Goal: Information Seeking & Learning: Find specific fact

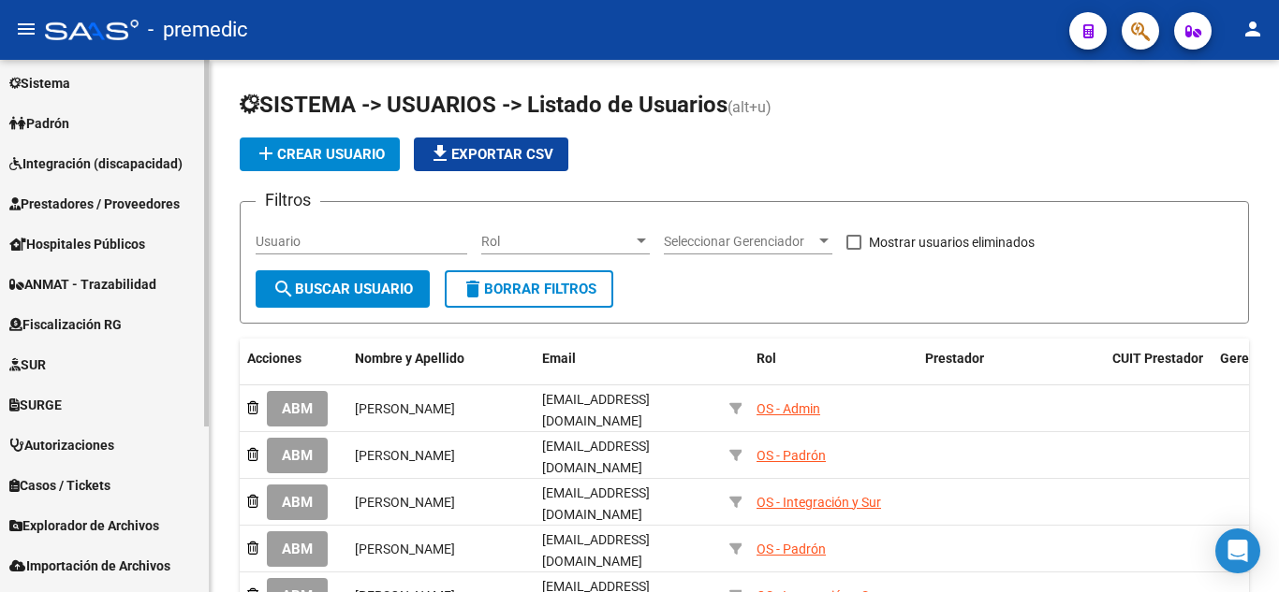
scroll to position [240, 0]
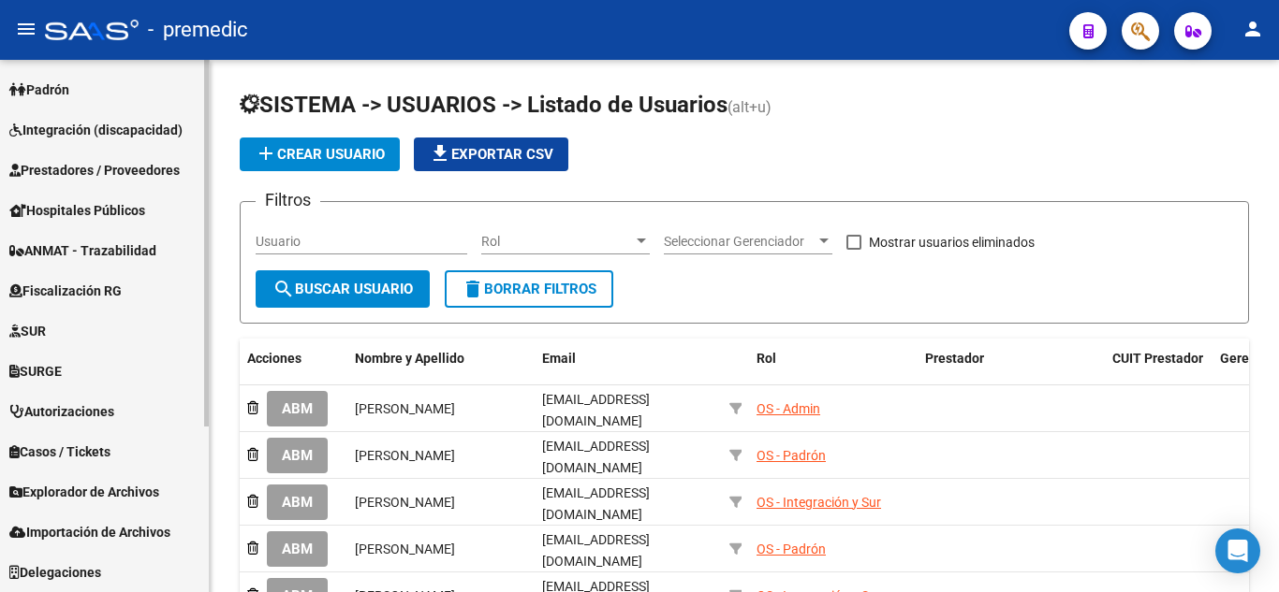
click at [103, 302] on link "Fiscalización RG" at bounding box center [104, 291] width 209 height 40
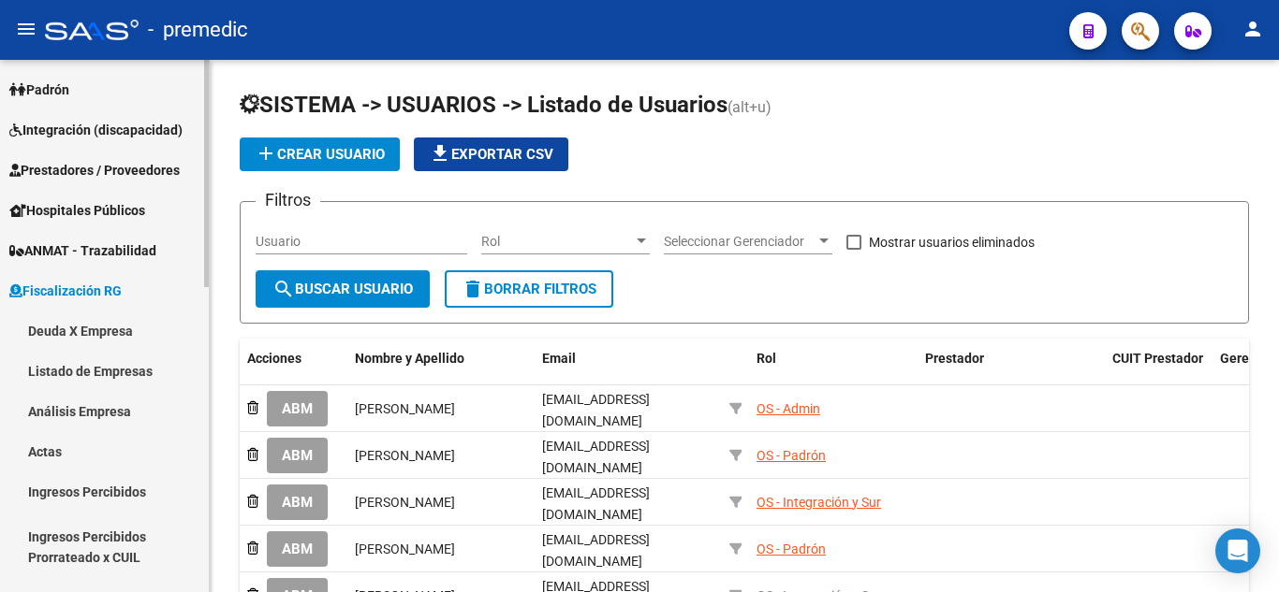
click at [30, 331] on link "Deuda X Empresa" at bounding box center [104, 331] width 209 height 40
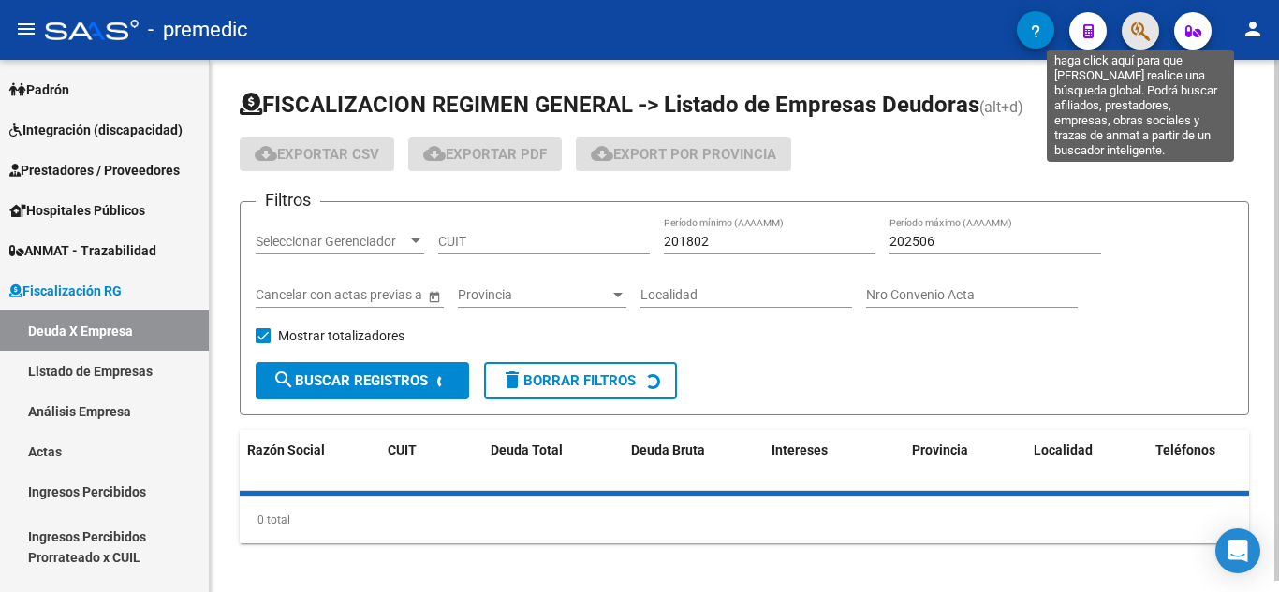
click at [1138, 41] on icon "button" at bounding box center [1140, 32] width 19 height 22
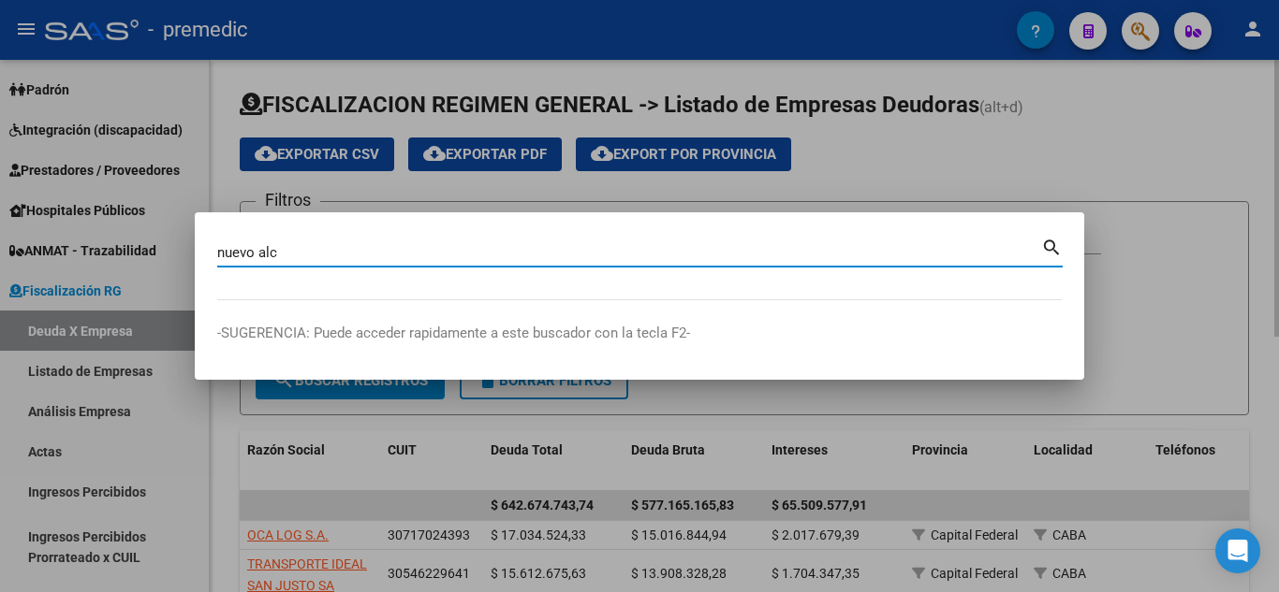
type input "nuevo alc"
click at [1049, 246] on mat-icon "search" at bounding box center [1052, 246] width 22 height 22
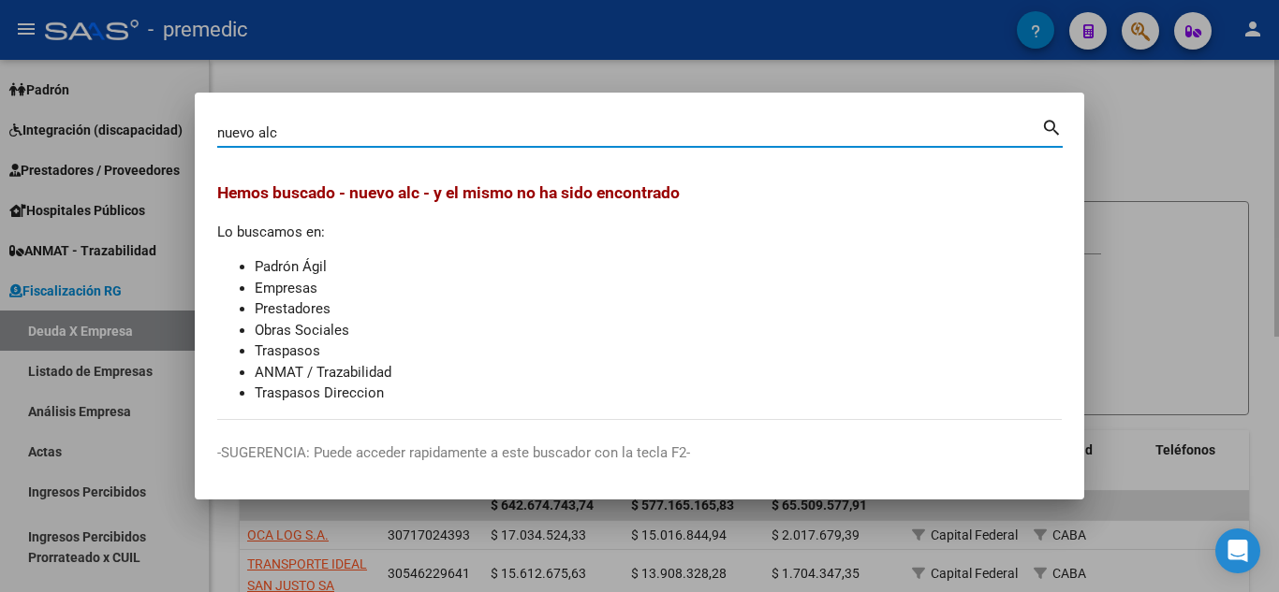
drag, startPoint x: 328, startPoint y: 135, endPoint x: 70, endPoint y: 135, distance: 257.4
click at [36, 136] on div "nuevo alc Buscar (apellido, dni, cuil, nro traspaso, cuit, obra social) search …" at bounding box center [639, 296] width 1279 height 592
click at [1054, 120] on mat-icon "search" at bounding box center [1052, 126] width 22 height 22
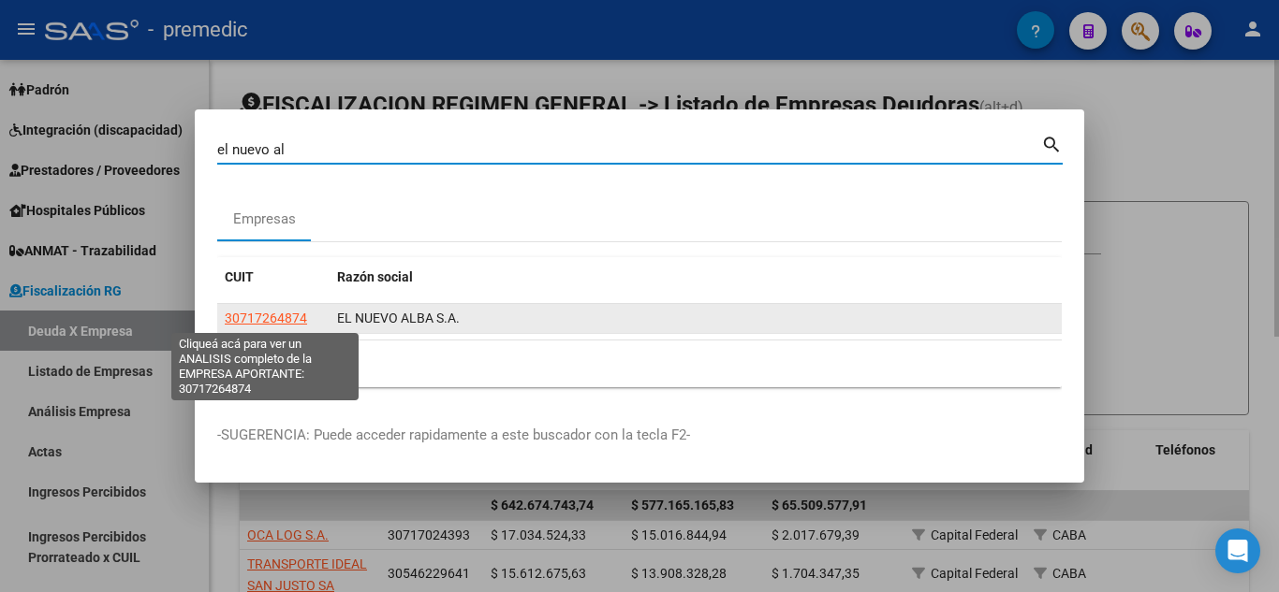
click at [281, 321] on span "30717264874" at bounding box center [266, 318] width 82 height 15
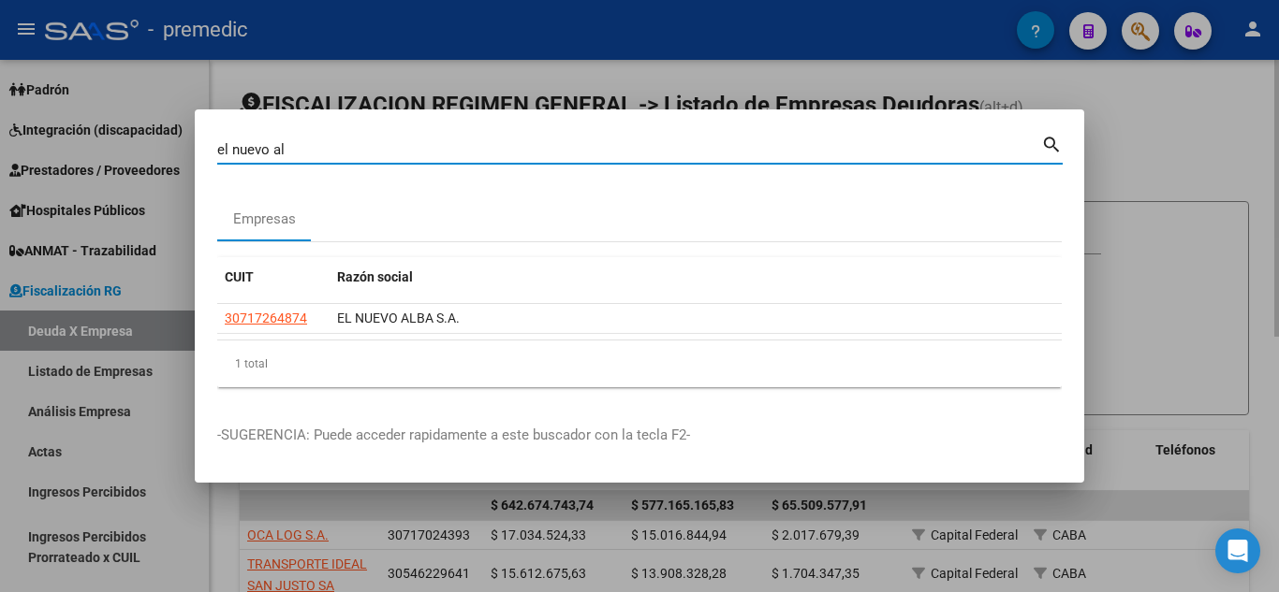
click at [338, 148] on input "el nuevo al" at bounding box center [629, 149] width 824 height 17
type input "el nuevo hal"
click at [1053, 140] on mat-icon "search" at bounding box center [1052, 143] width 22 height 22
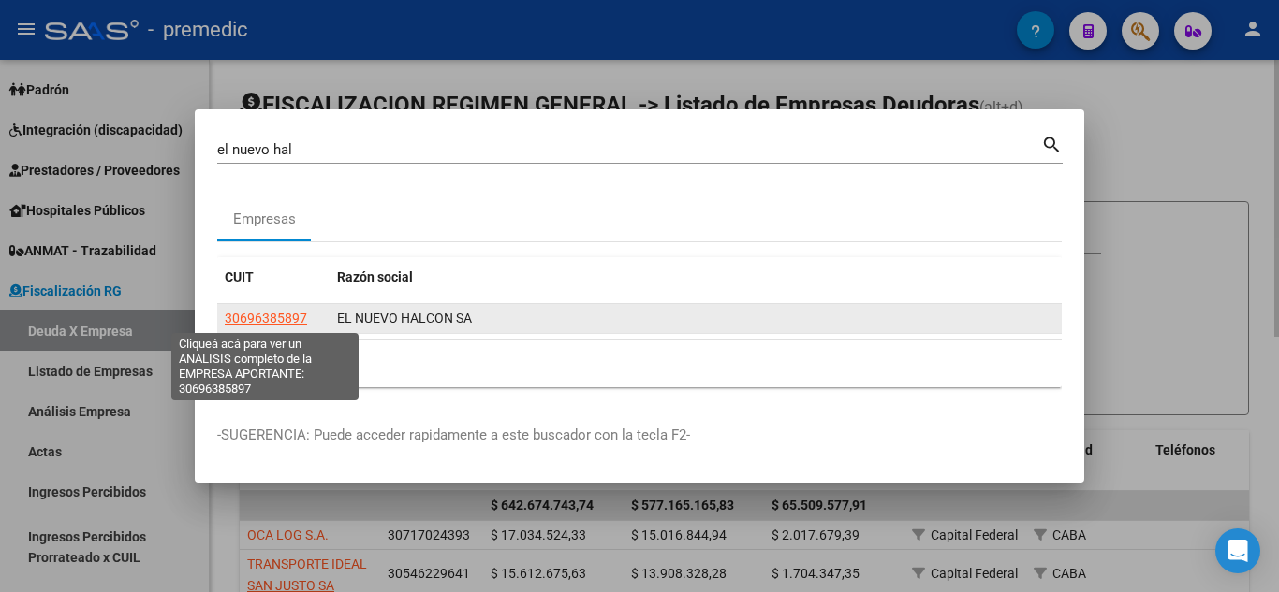
click at [272, 315] on span "30696385897" at bounding box center [266, 318] width 82 height 15
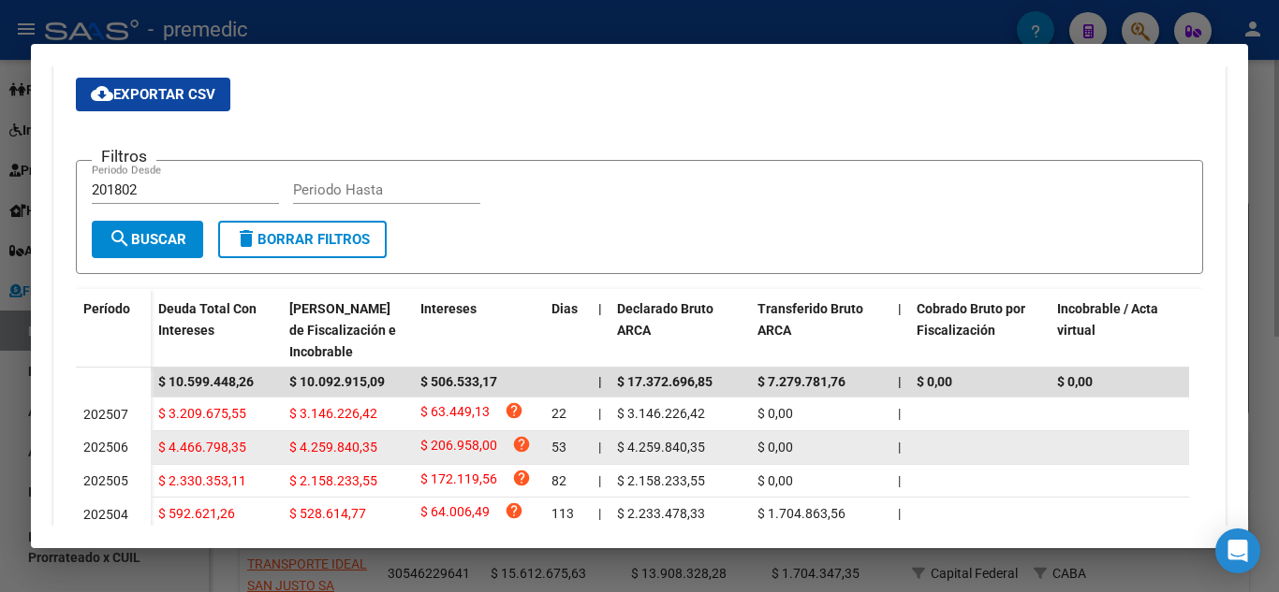
scroll to position [187, 0]
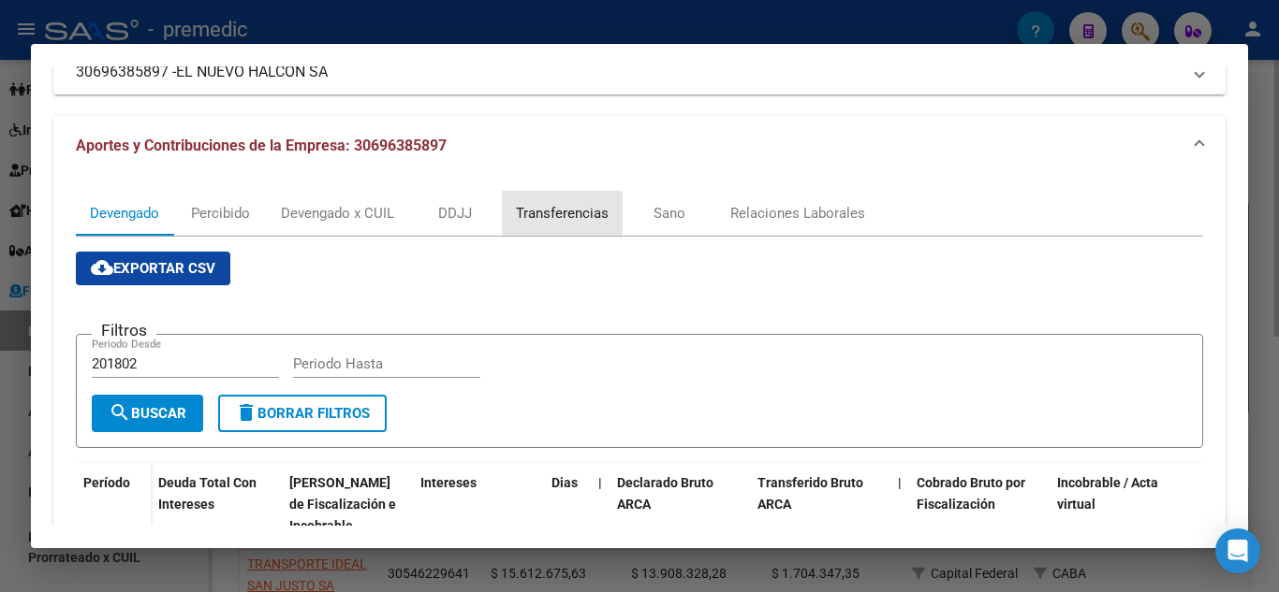
click at [530, 211] on div "Transferencias" at bounding box center [562, 213] width 93 height 21
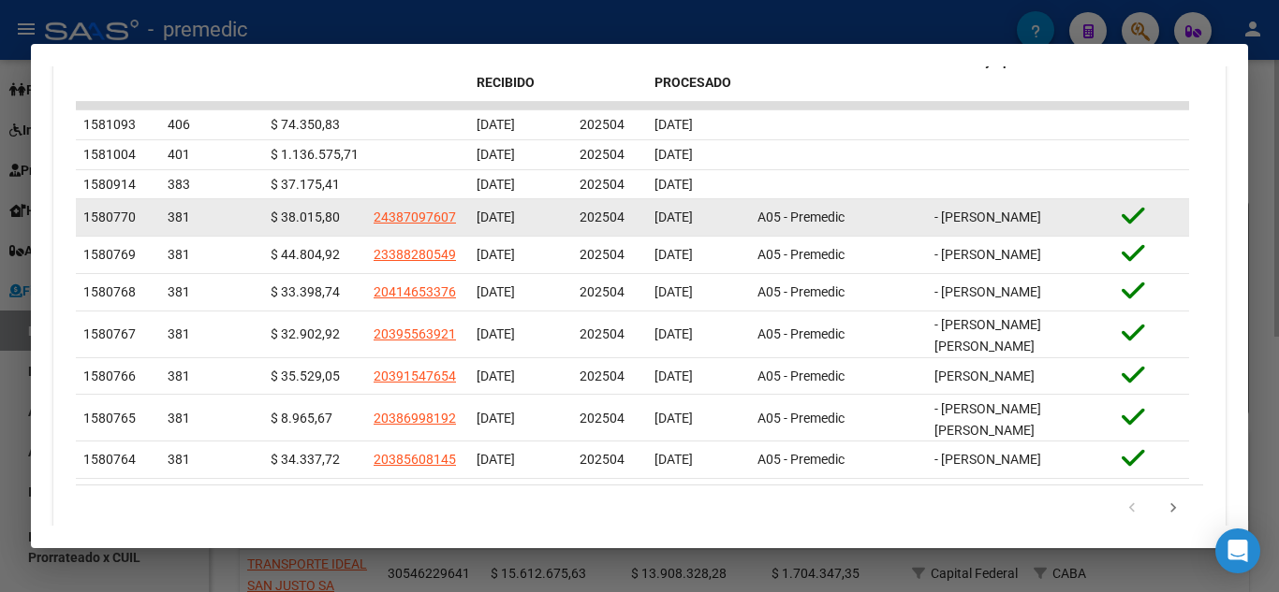
scroll to position [730, 0]
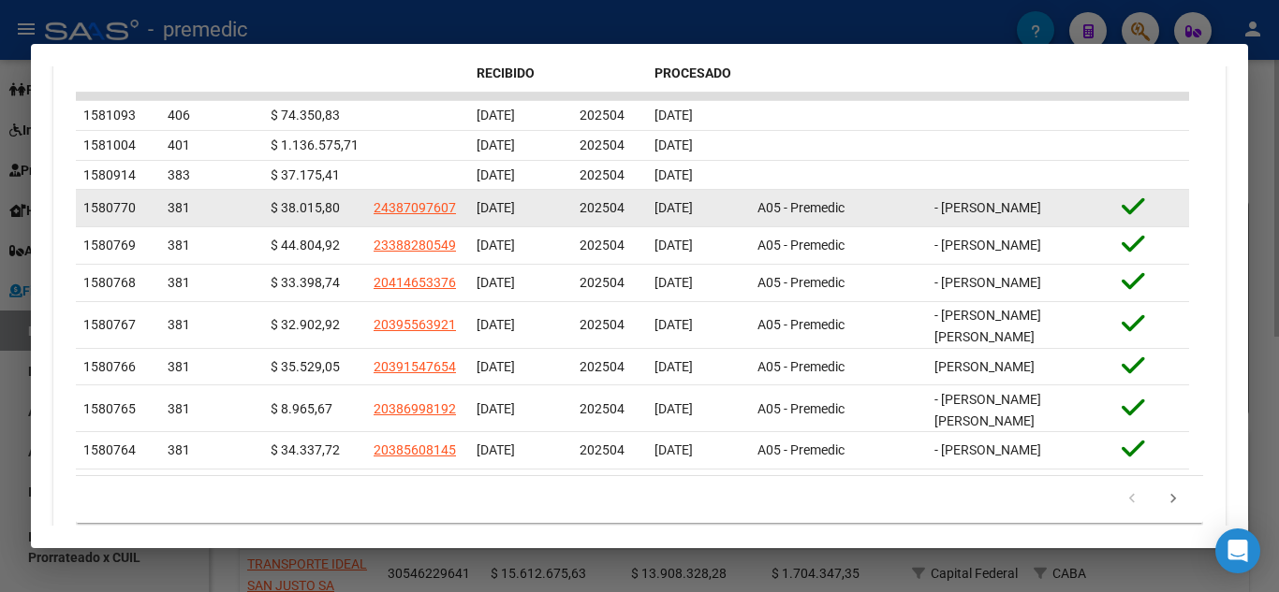
drag, startPoint x: 617, startPoint y: 213, endPoint x: 630, endPoint y: 213, distance: 13.1
click at [630, 213] on div "202504" at bounding box center [609, 208] width 60 height 22
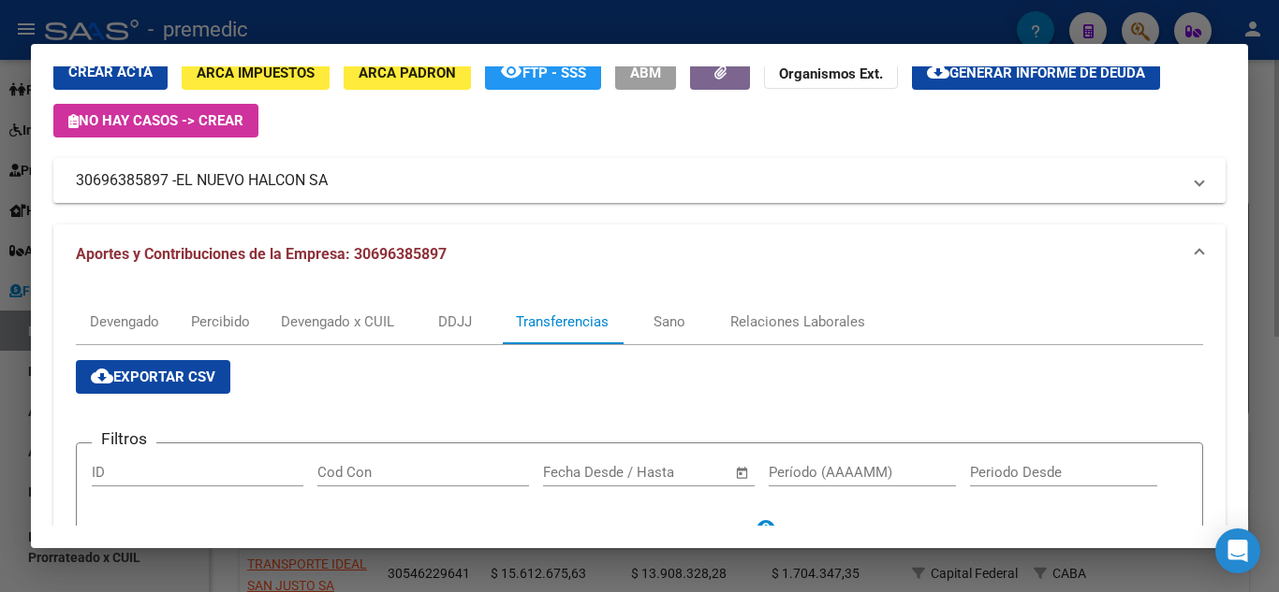
scroll to position [0, 0]
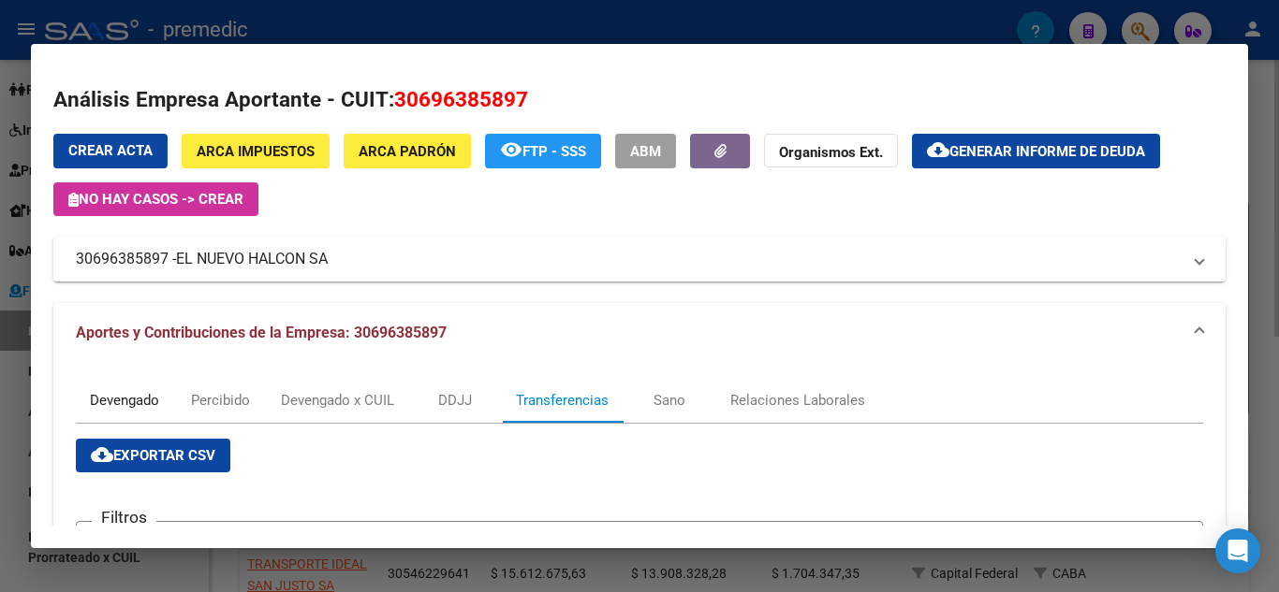
click at [120, 408] on div "Devengado" at bounding box center [124, 400] width 69 height 21
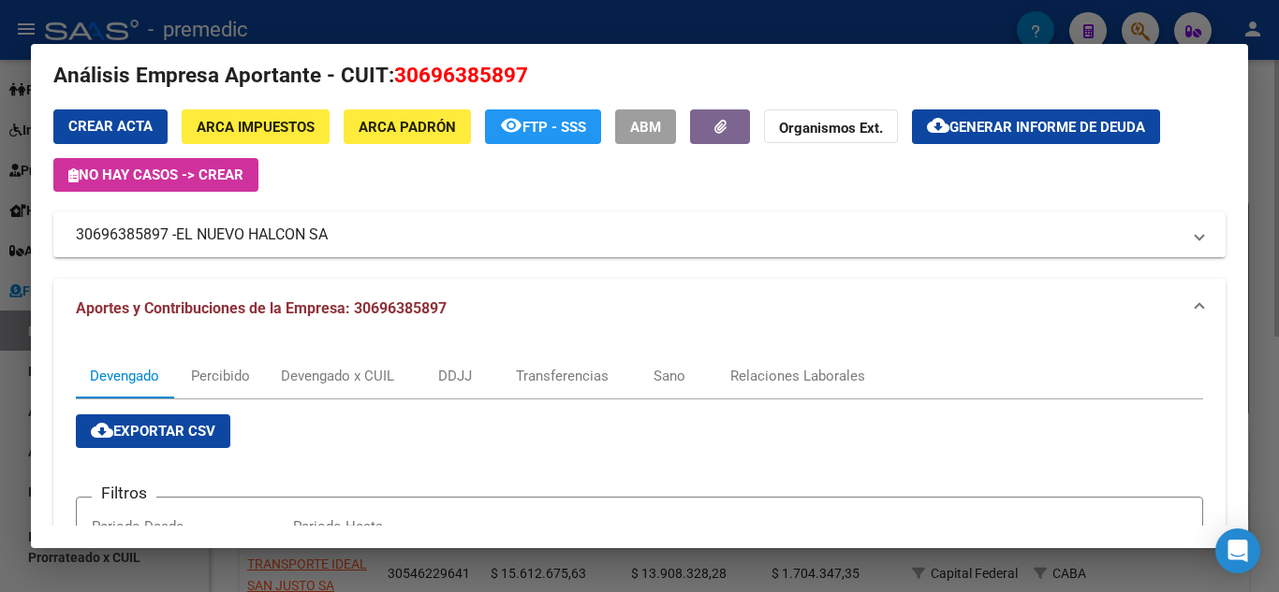
scroll to position [11, 0]
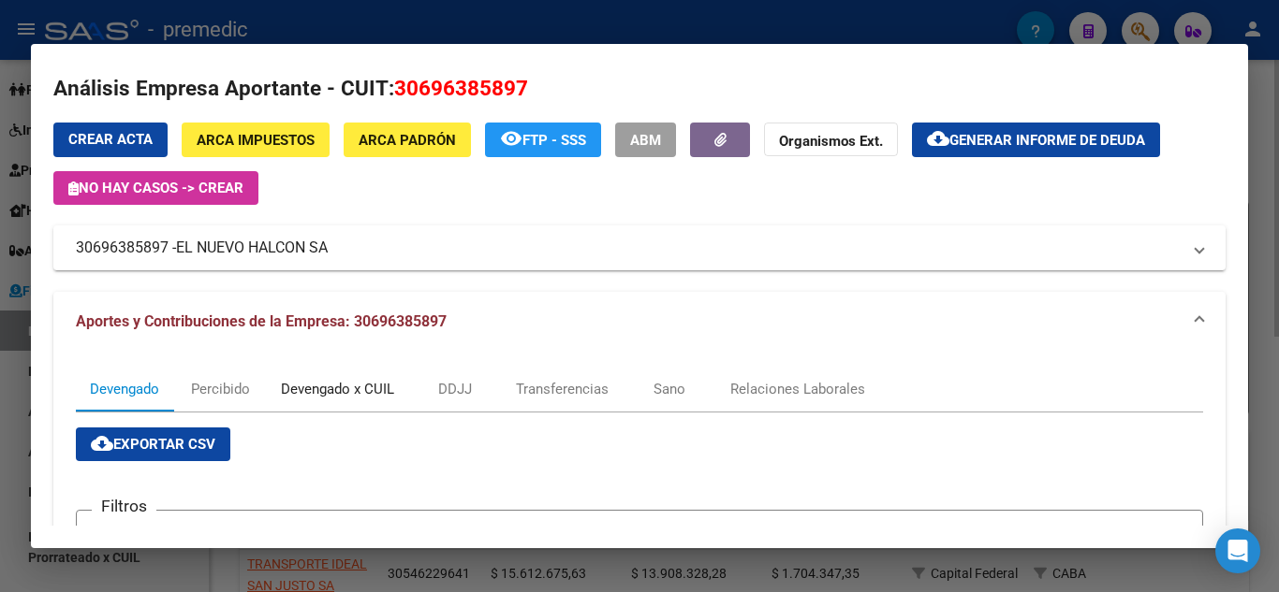
click at [354, 394] on div "Devengado x CUIL" at bounding box center [337, 389] width 113 height 21
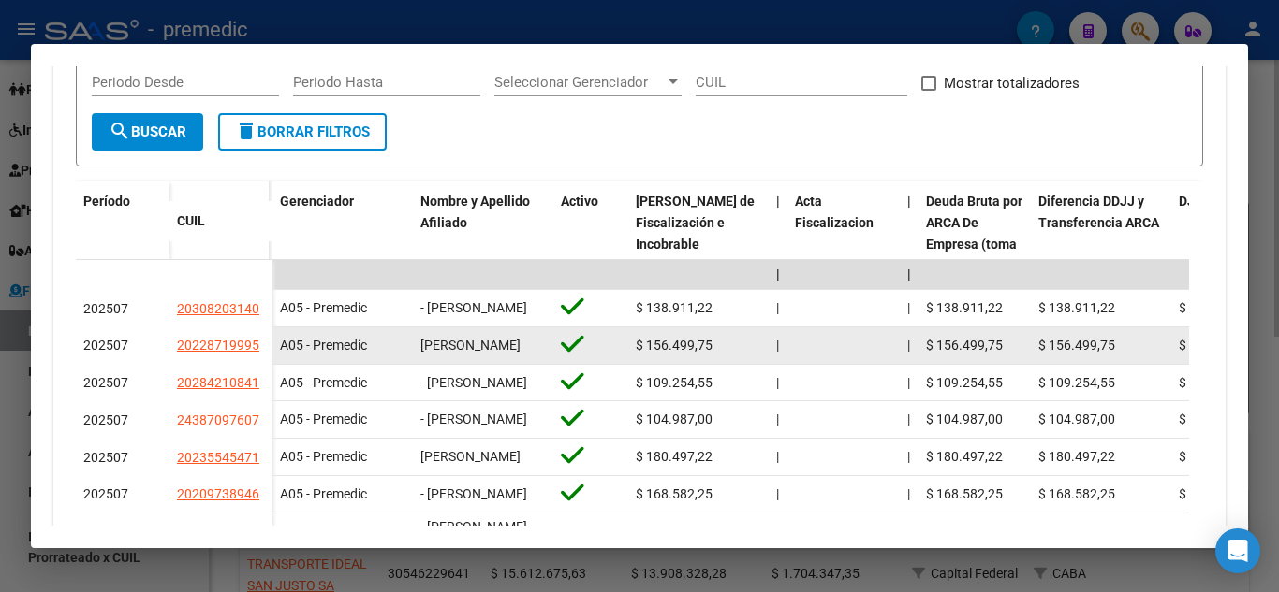
scroll to position [494, 0]
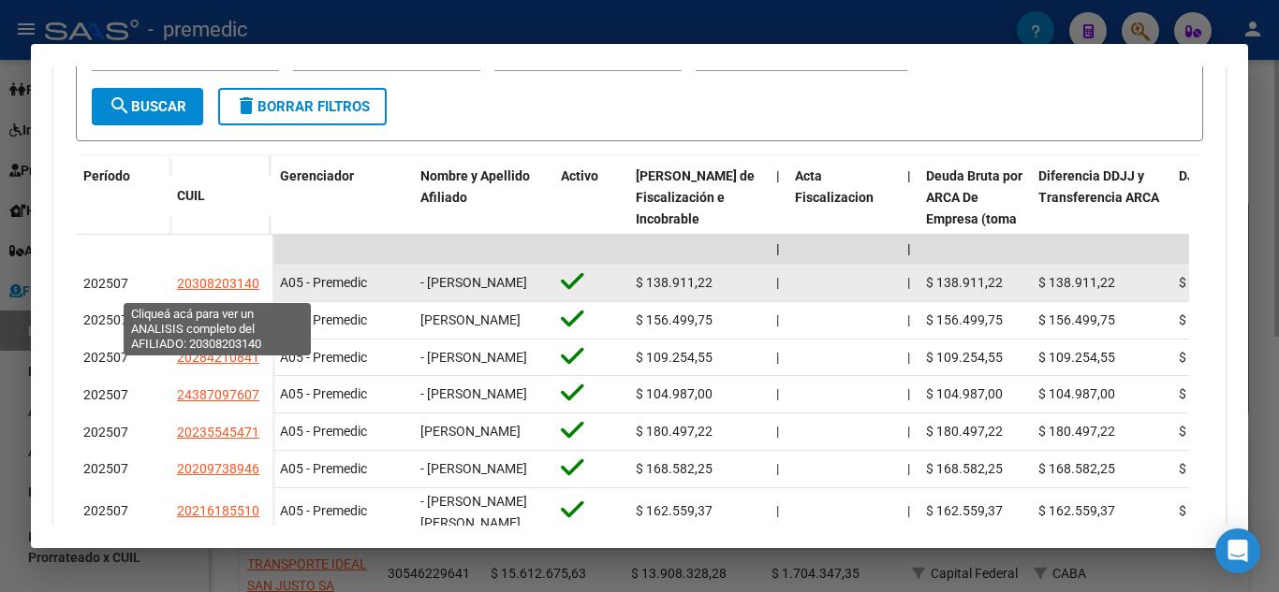
click at [197, 285] on span "20308203140" at bounding box center [218, 283] width 82 height 15
type textarea "20308203140"
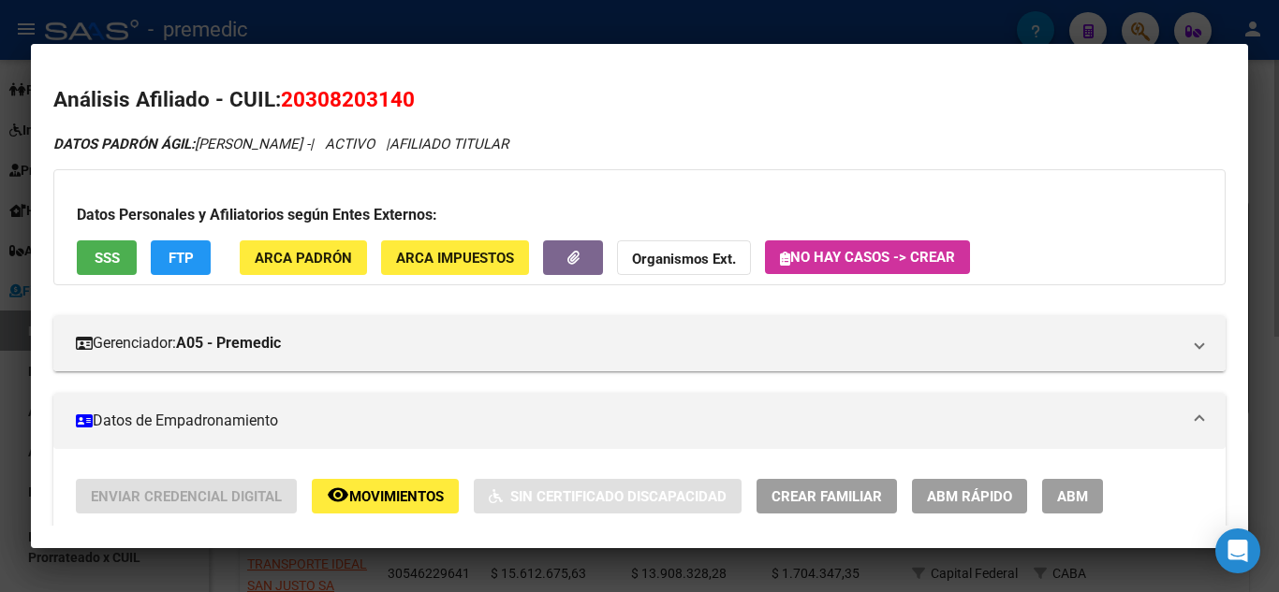
drag, startPoint x: 306, startPoint y: 104, endPoint x: 402, endPoint y: 97, distance: 95.7
click at [402, 97] on span "20308203140" at bounding box center [348, 99] width 134 height 24
copy span "30820314"
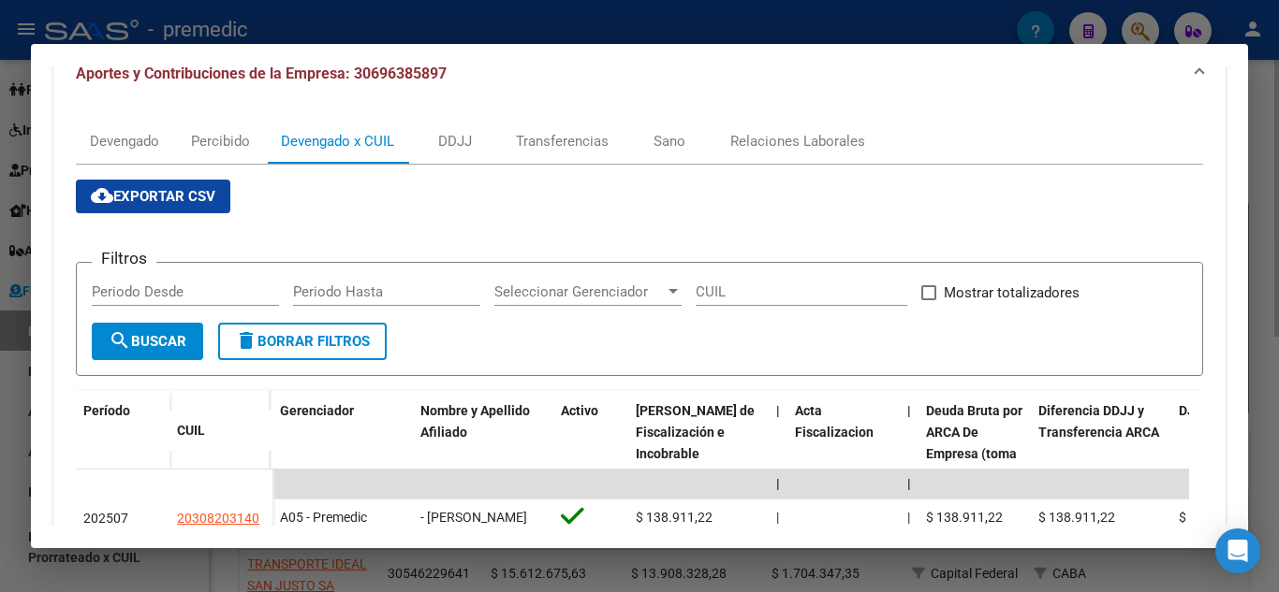
scroll to position [213, 0]
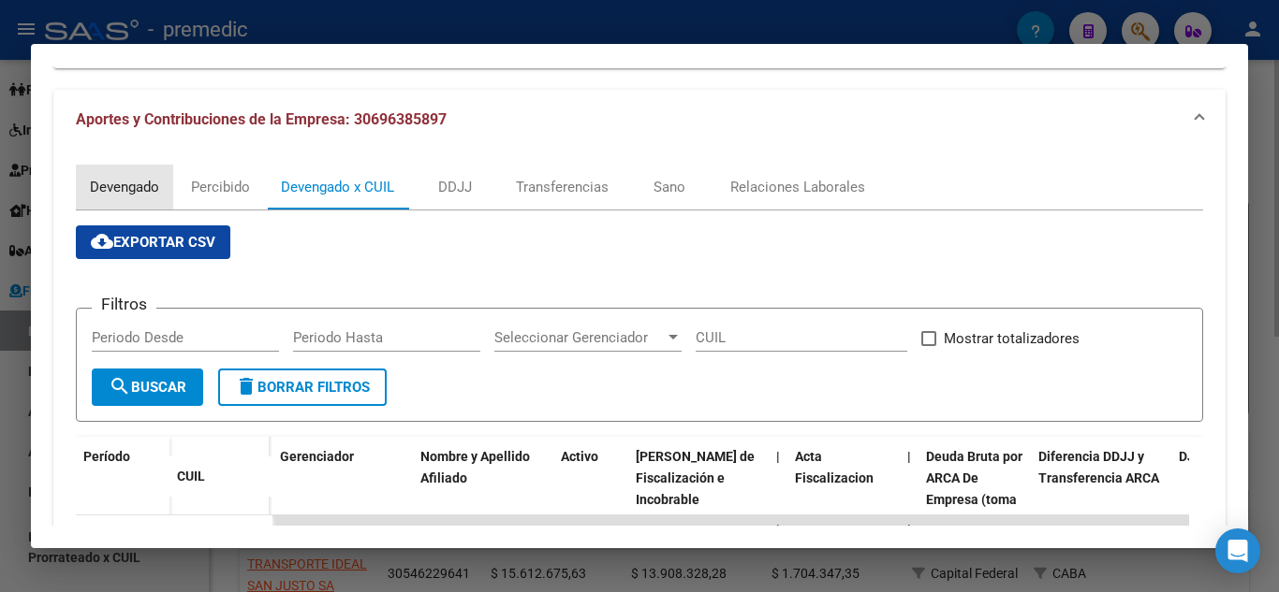
click at [158, 189] on div "Devengado" at bounding box center [124, 187] width 69 height 21
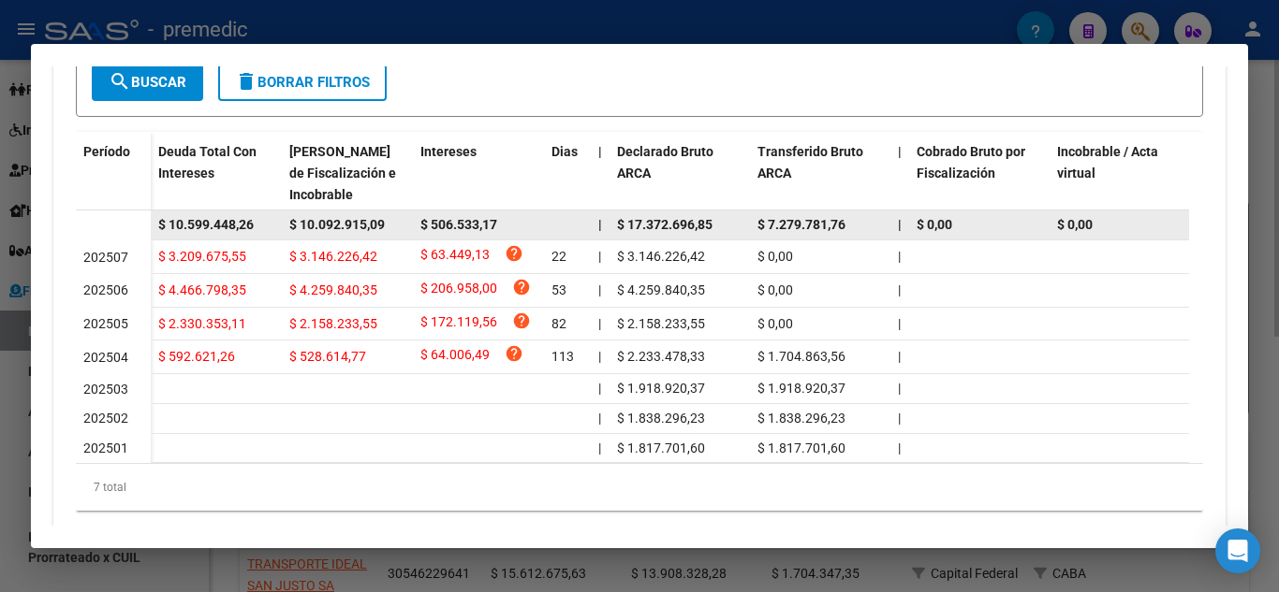
scroll to position [562, 0]
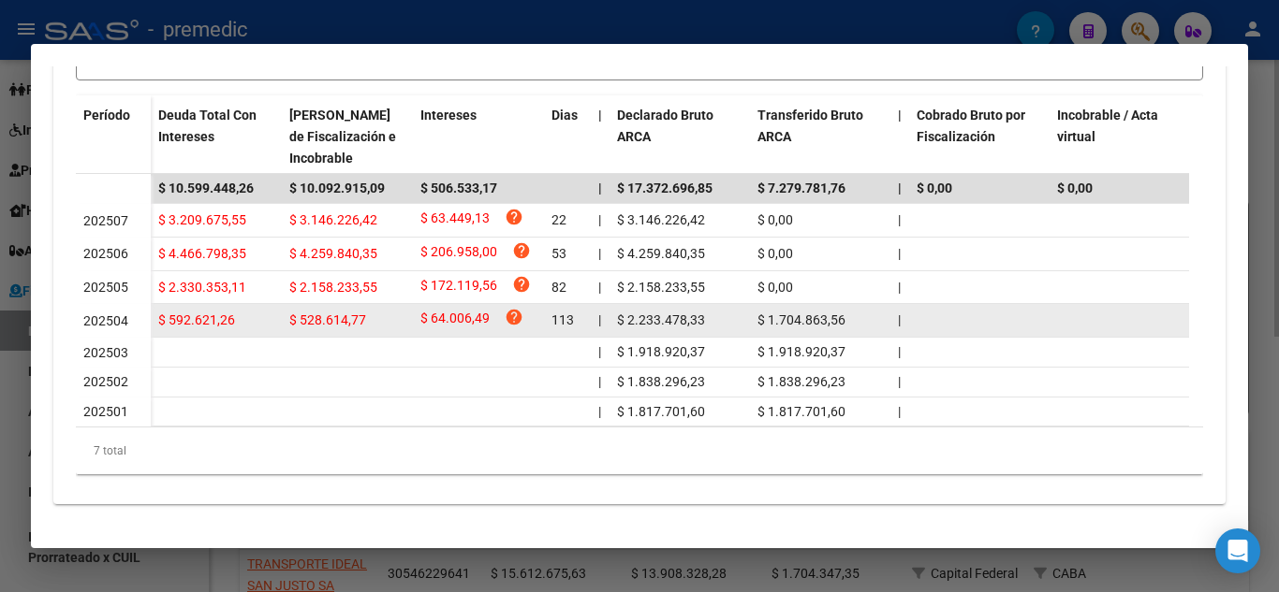
drag, startPoint x: 168, startPoint y: 323, endPoint x: 236, endPoint y: 315, distance: 67.8
click at [236, 315] on div "$ 592.621,26" at bounding box center [216, 321] width 116 height 22
